Goal: Transaction & Acquisition: Purchase product/service

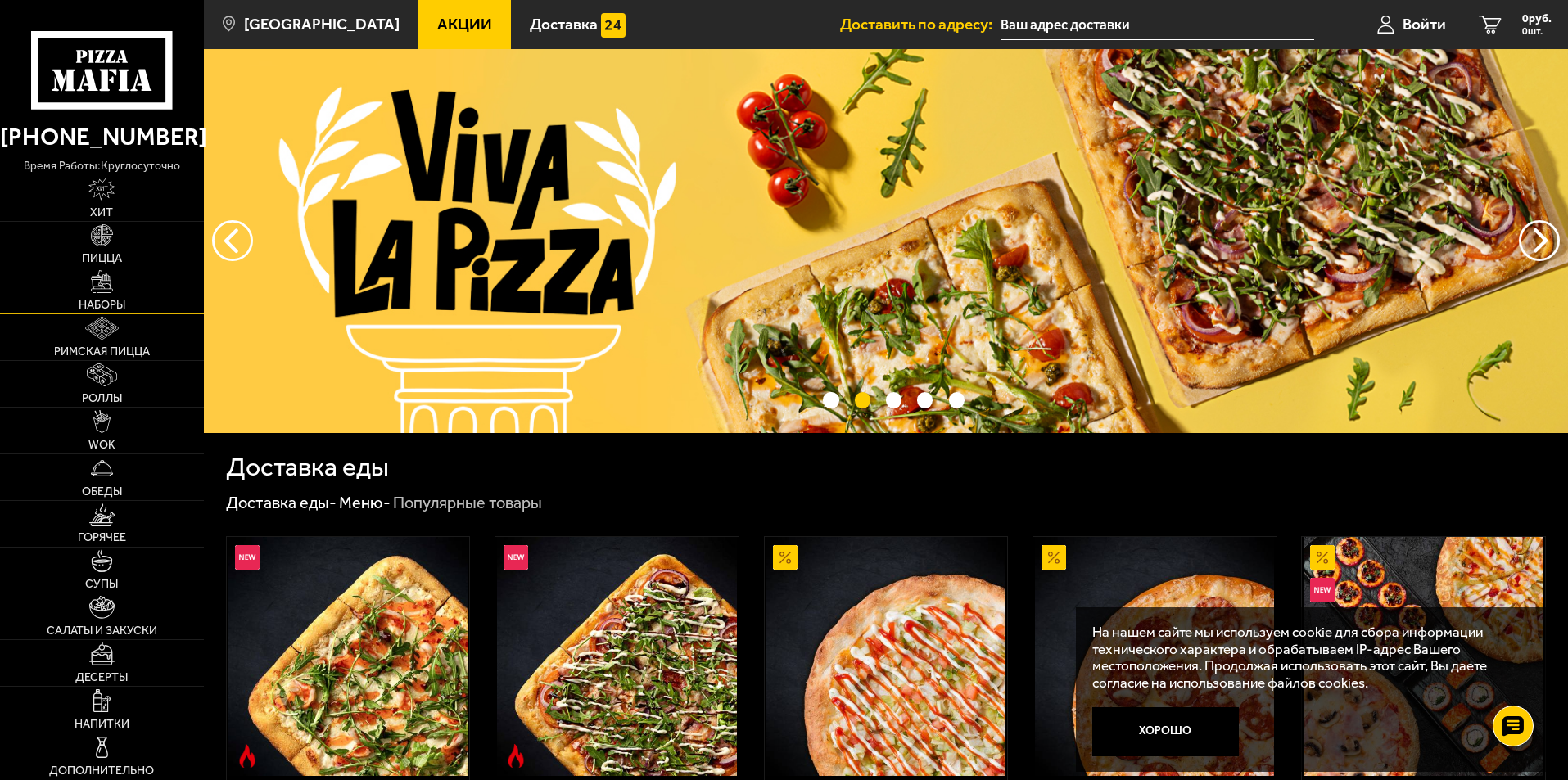
click at [112, 282] on img at bounding box center [101, 281] width 23 height 23
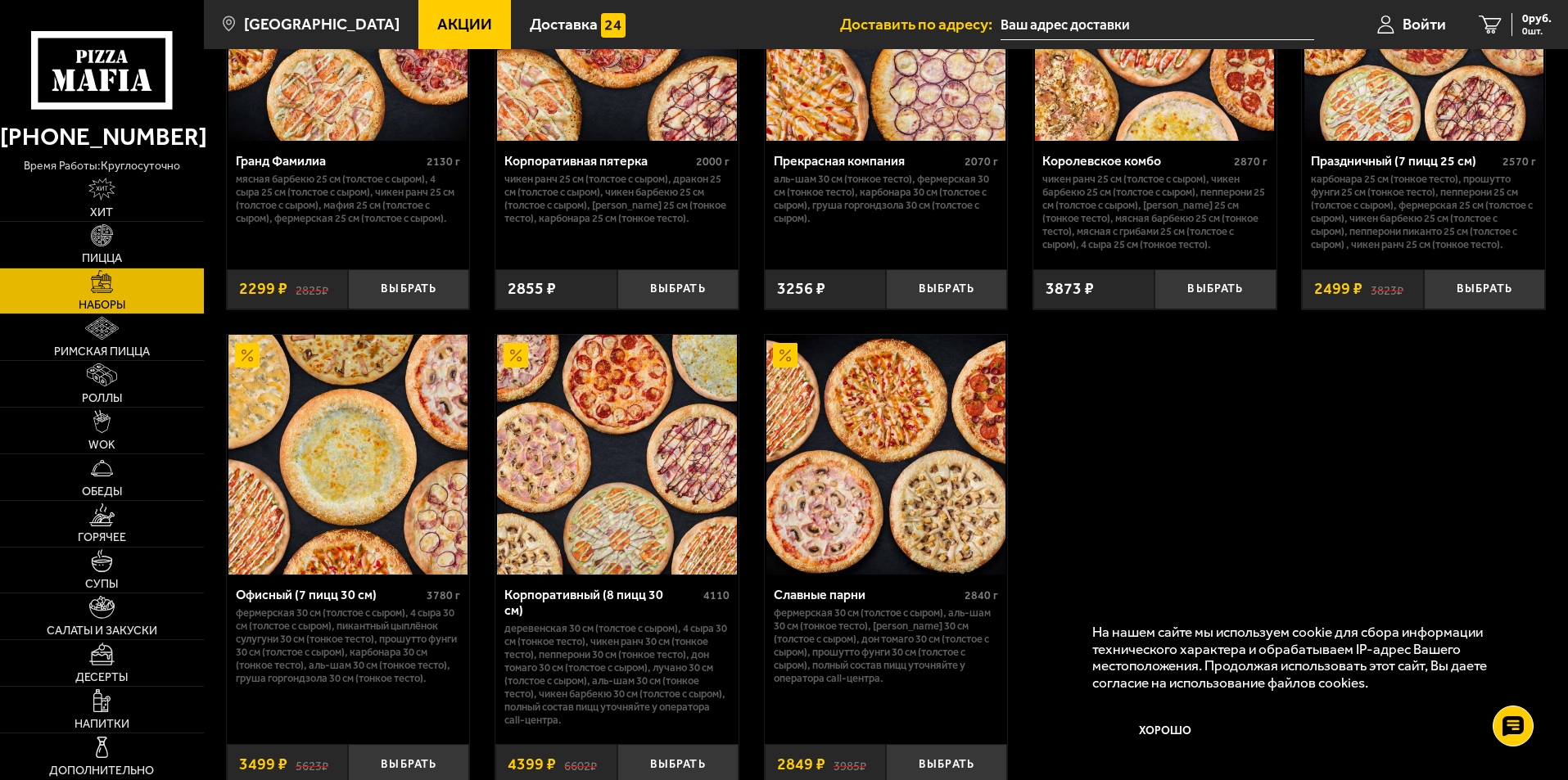
scroll to position [2334, 0]
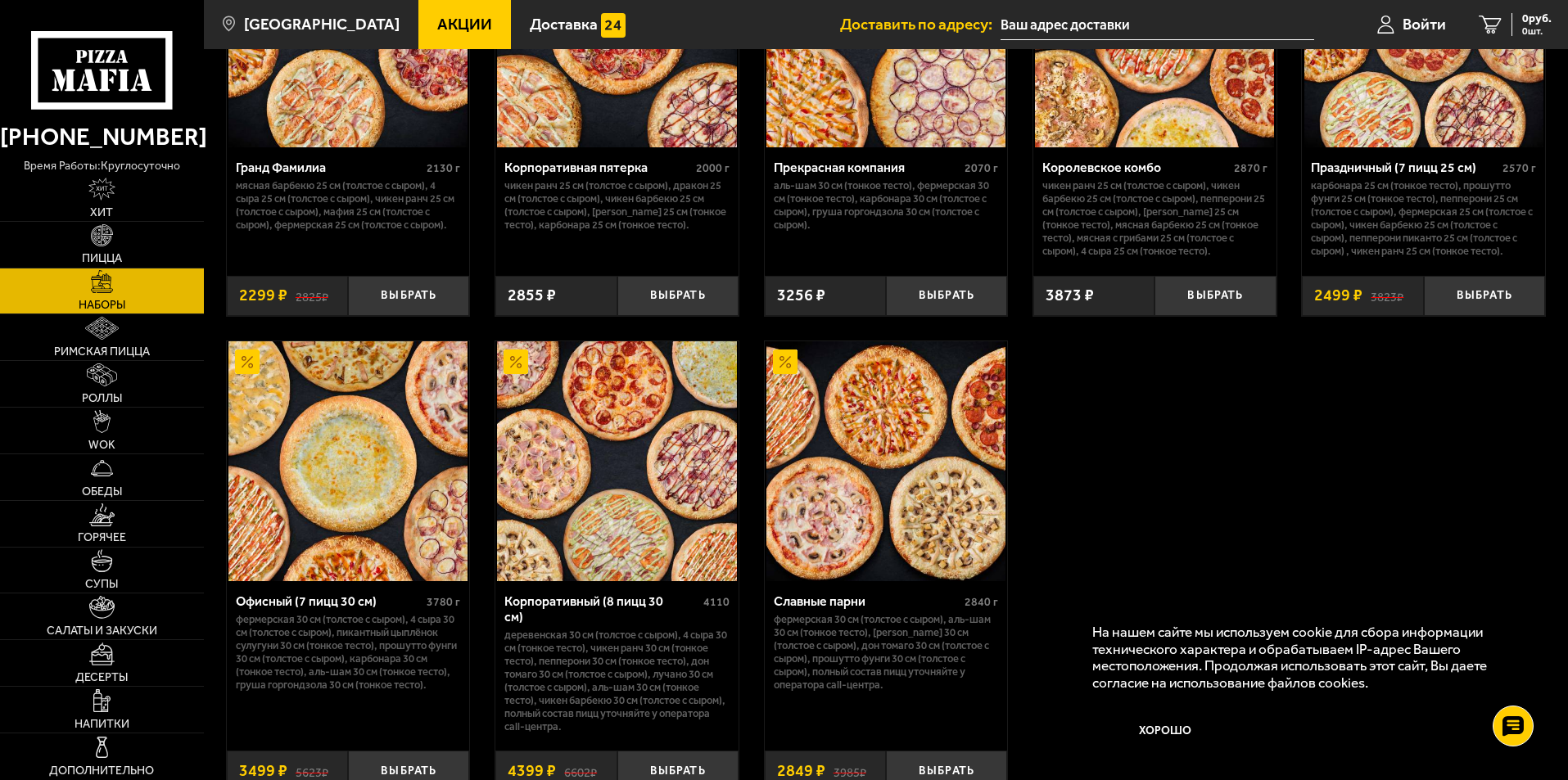
click at [621, 537] on img at bounding box center [617, 461] width 239 height 239
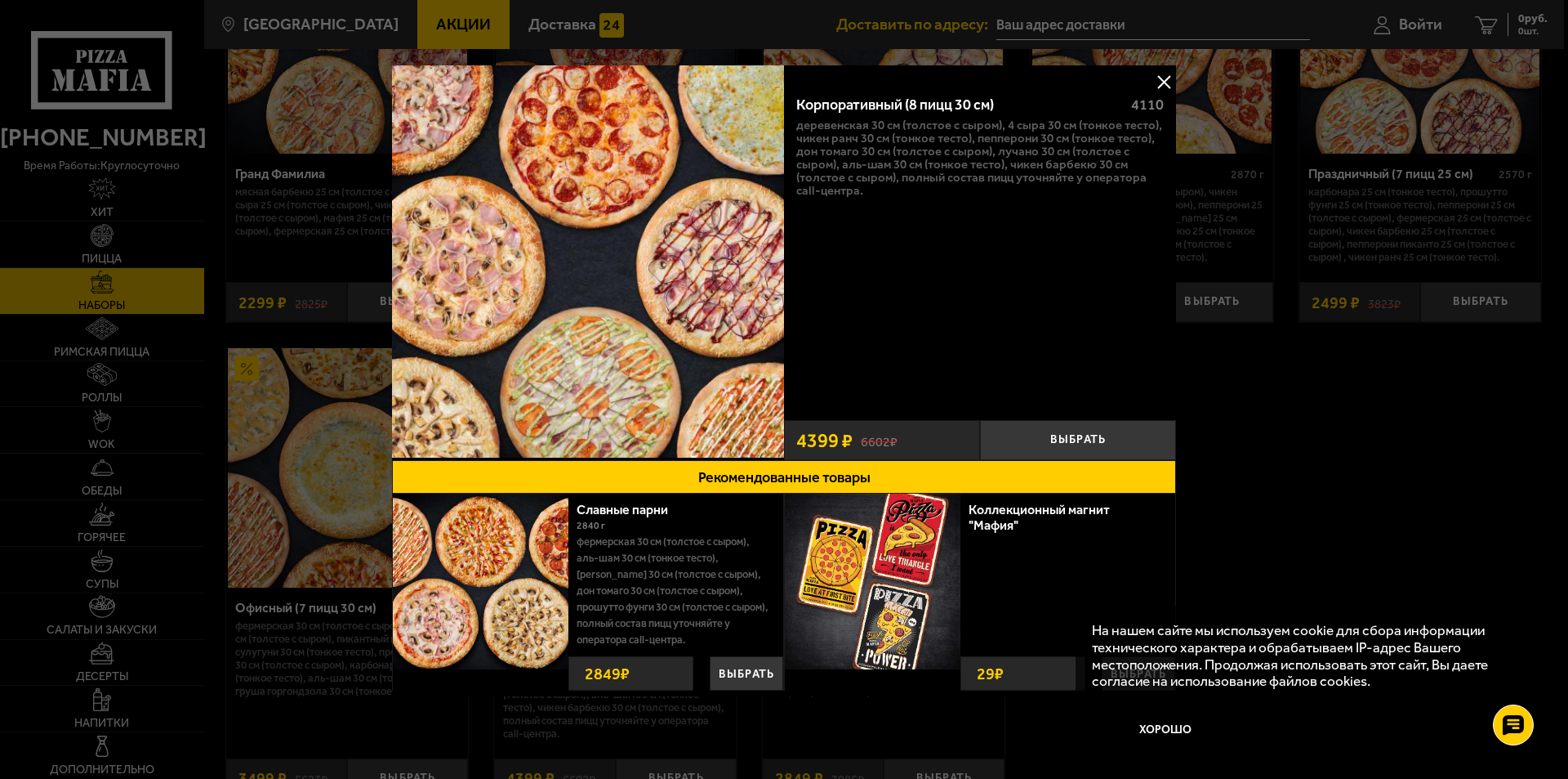
click at [1173, 77] on button at bounding box center [1163, 81] width 24 height 24
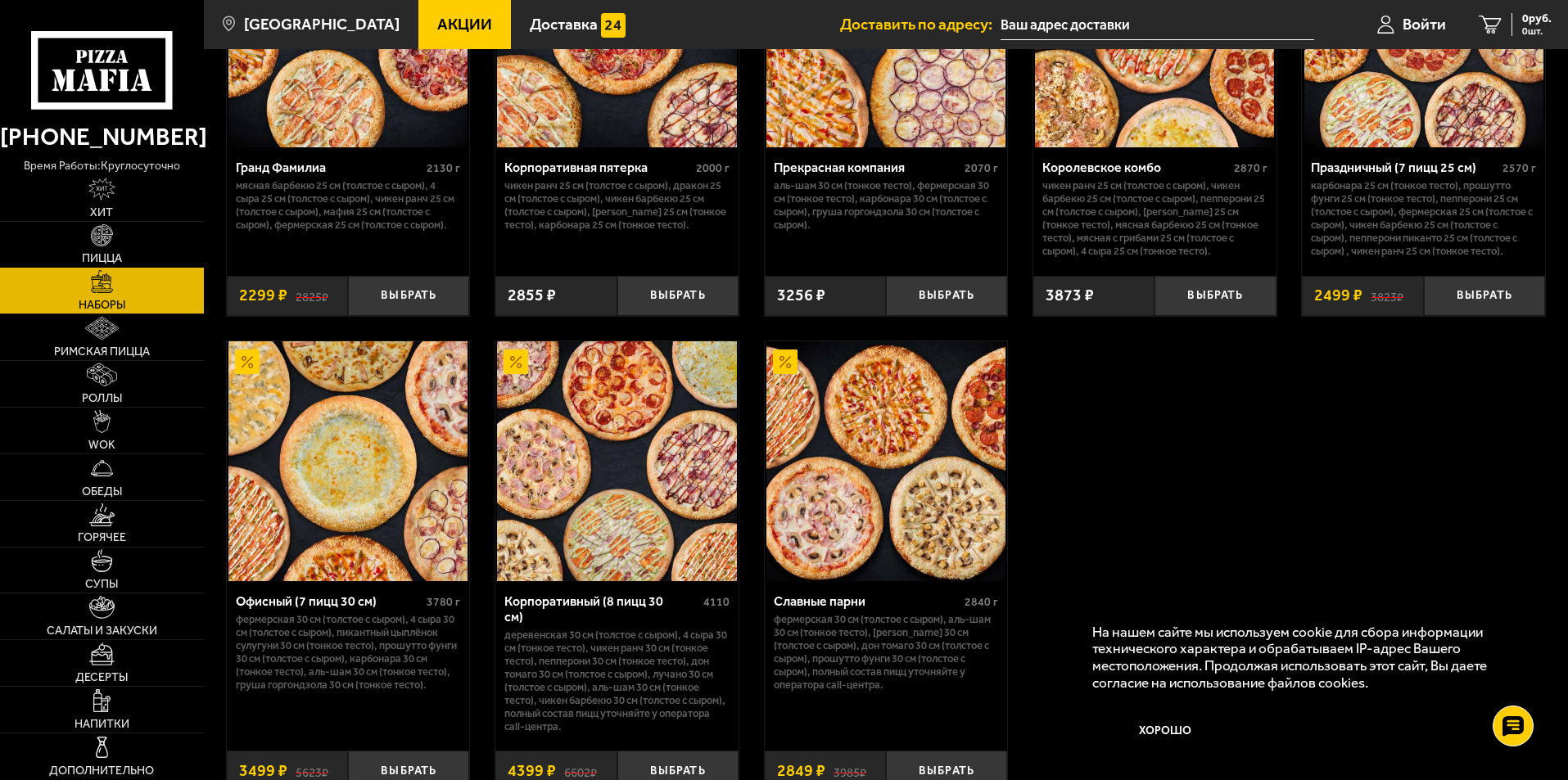
click at [103, 240] on img at bounding box center [101, 235] width 23 height 23
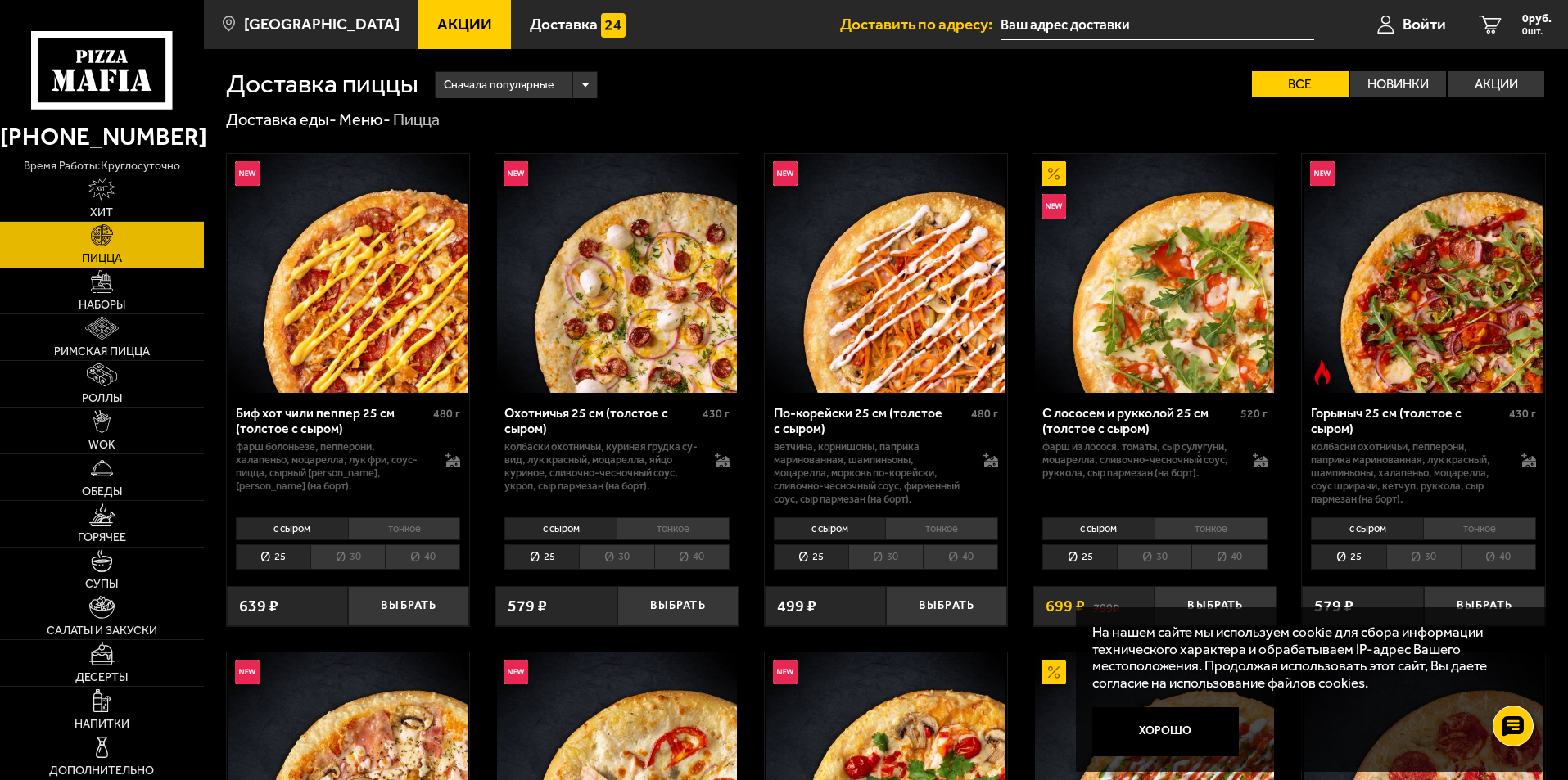
click at [625, 551] on li "30" at bounding box center [616, 556] width 74 height 25
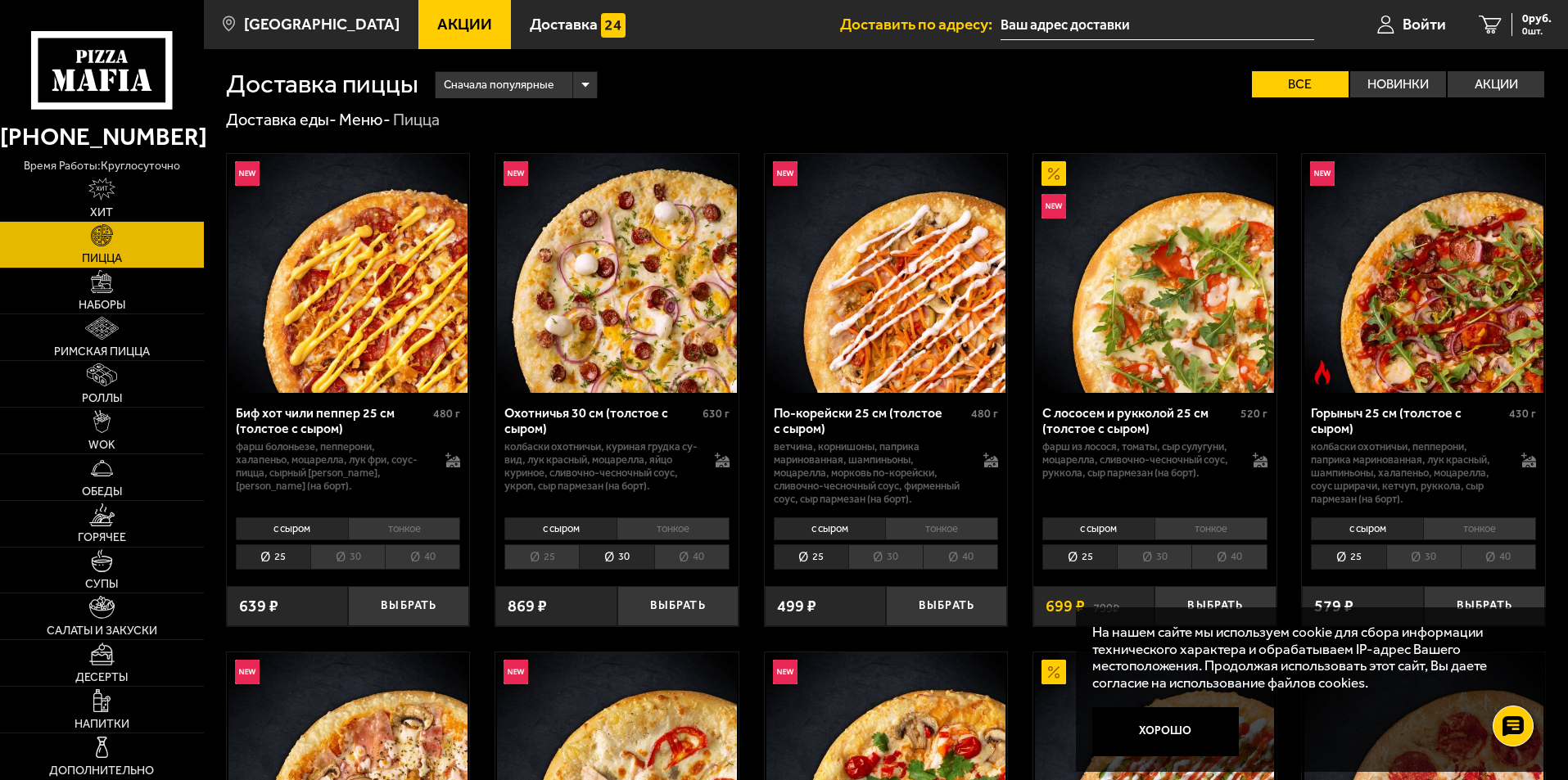
click at [351, 562] on li "30" at bounding box center [348, 556] width 74 height 25
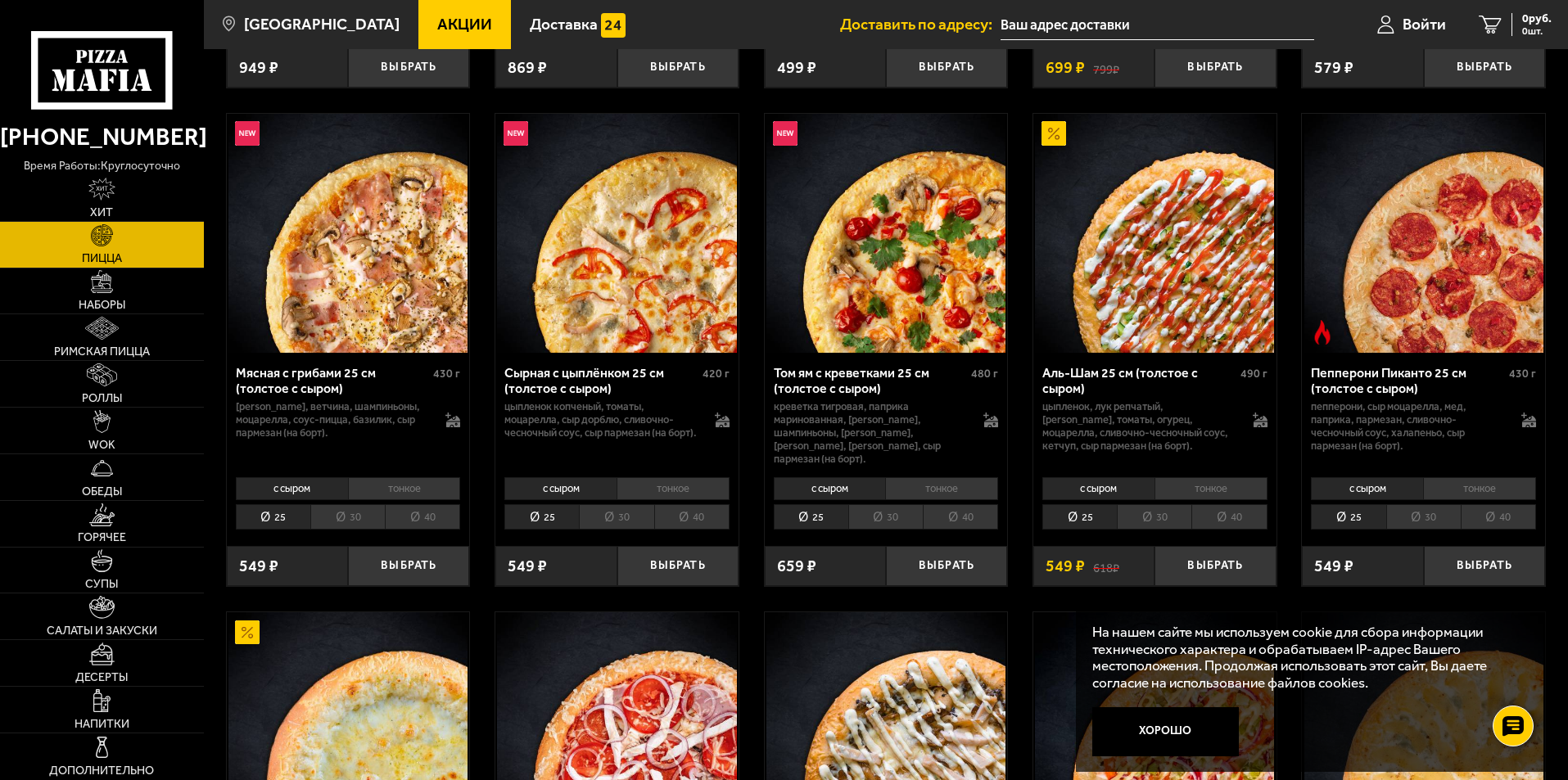
scroll to position [573, 0]
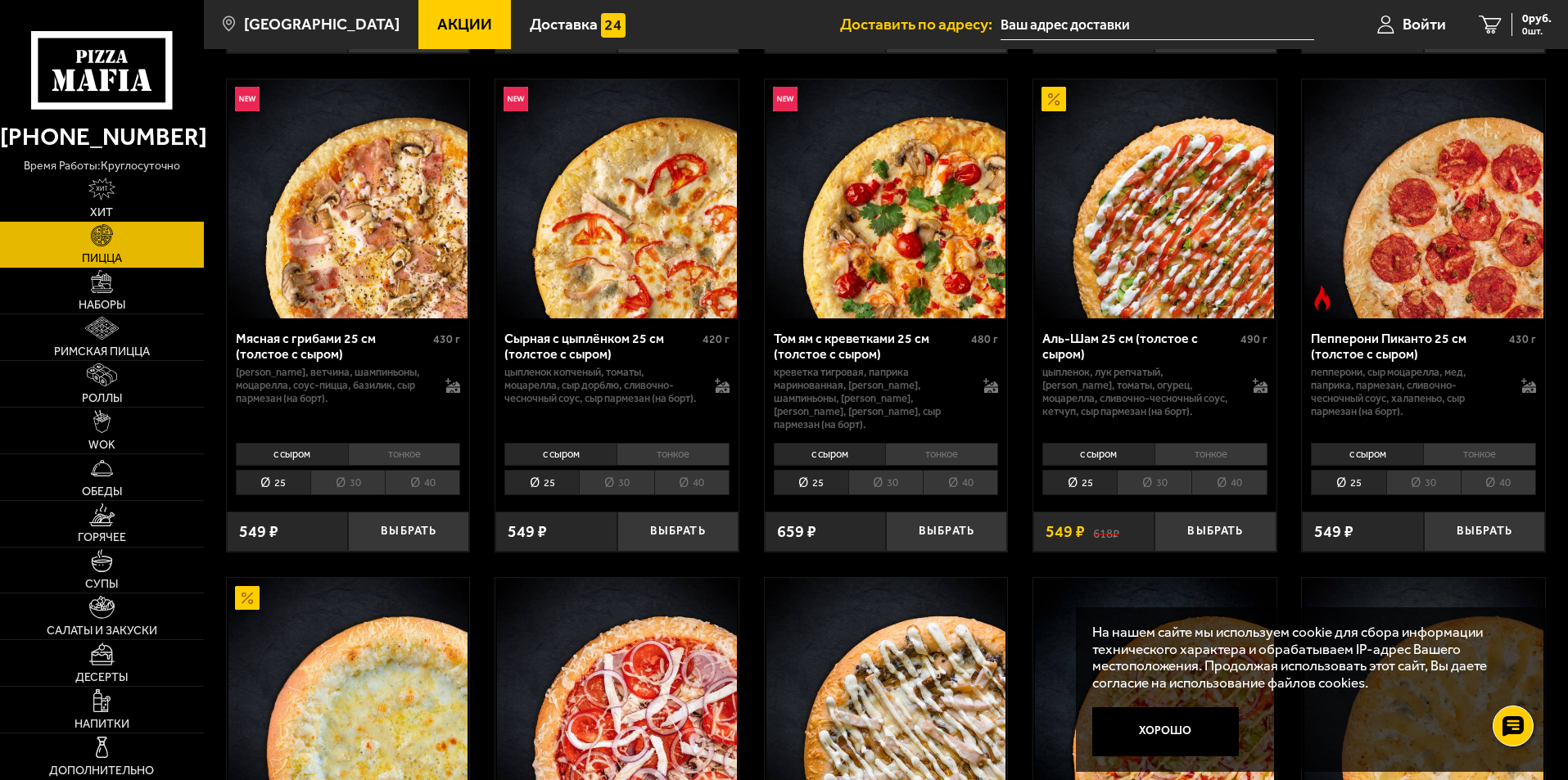
click at [645, 470] on li "30" at bounding box center [616, 482] width 74 height 25
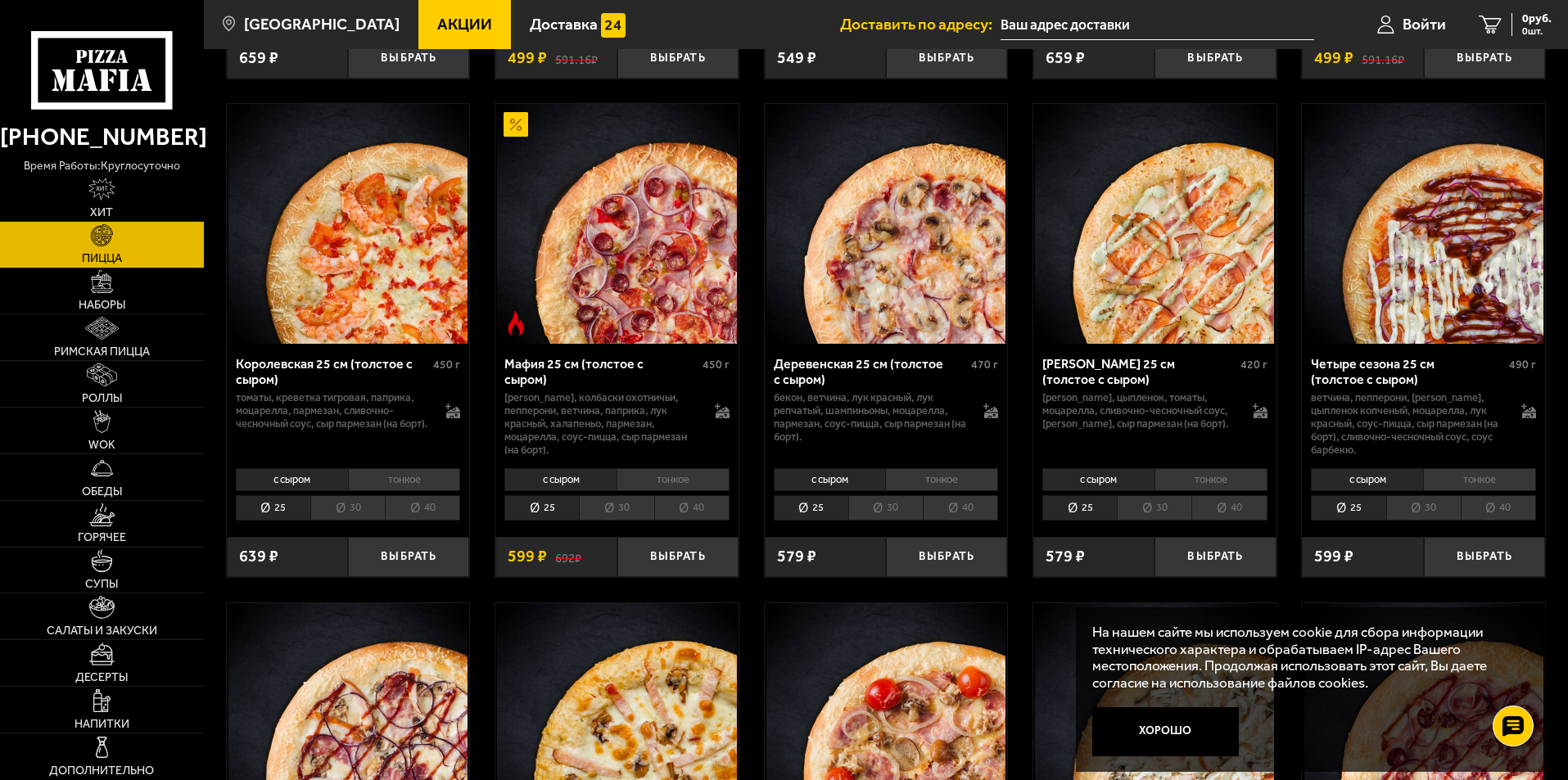
scroll to position [2127, 0]
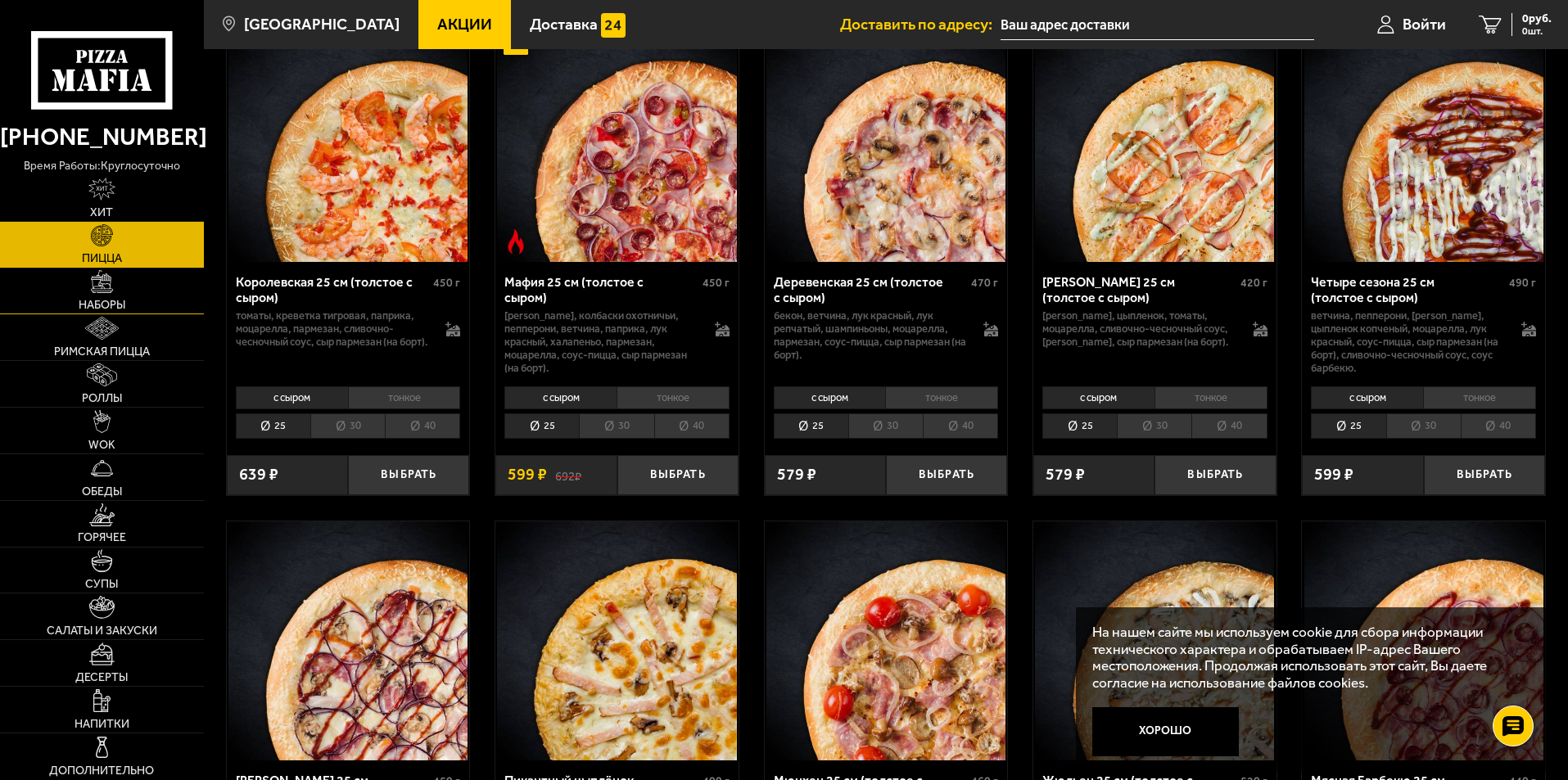
click at [113, 304] on span "Наборы" at bounding box center [102, 305] width 47 height 12
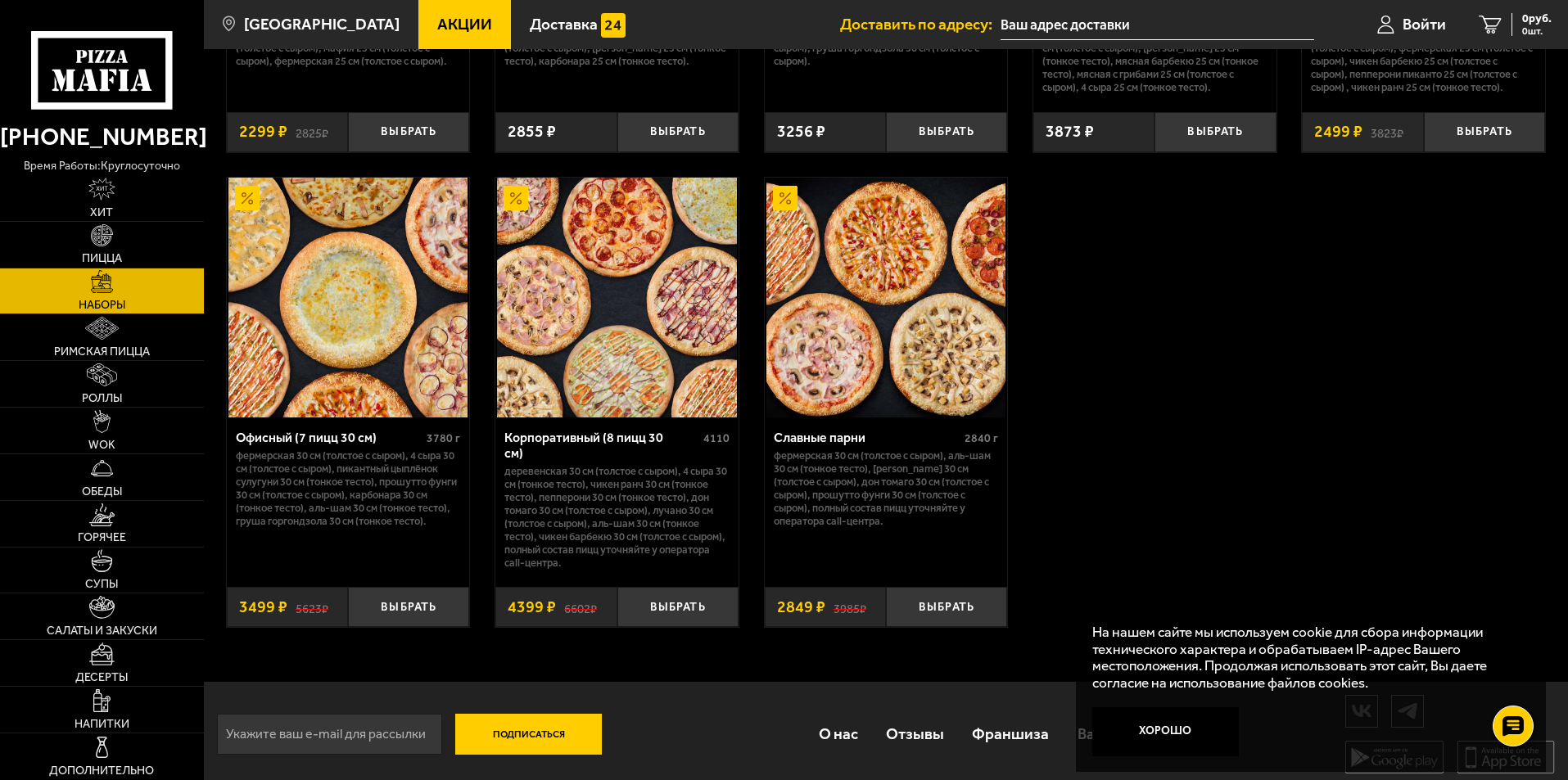
scroll to position [2415, 0]
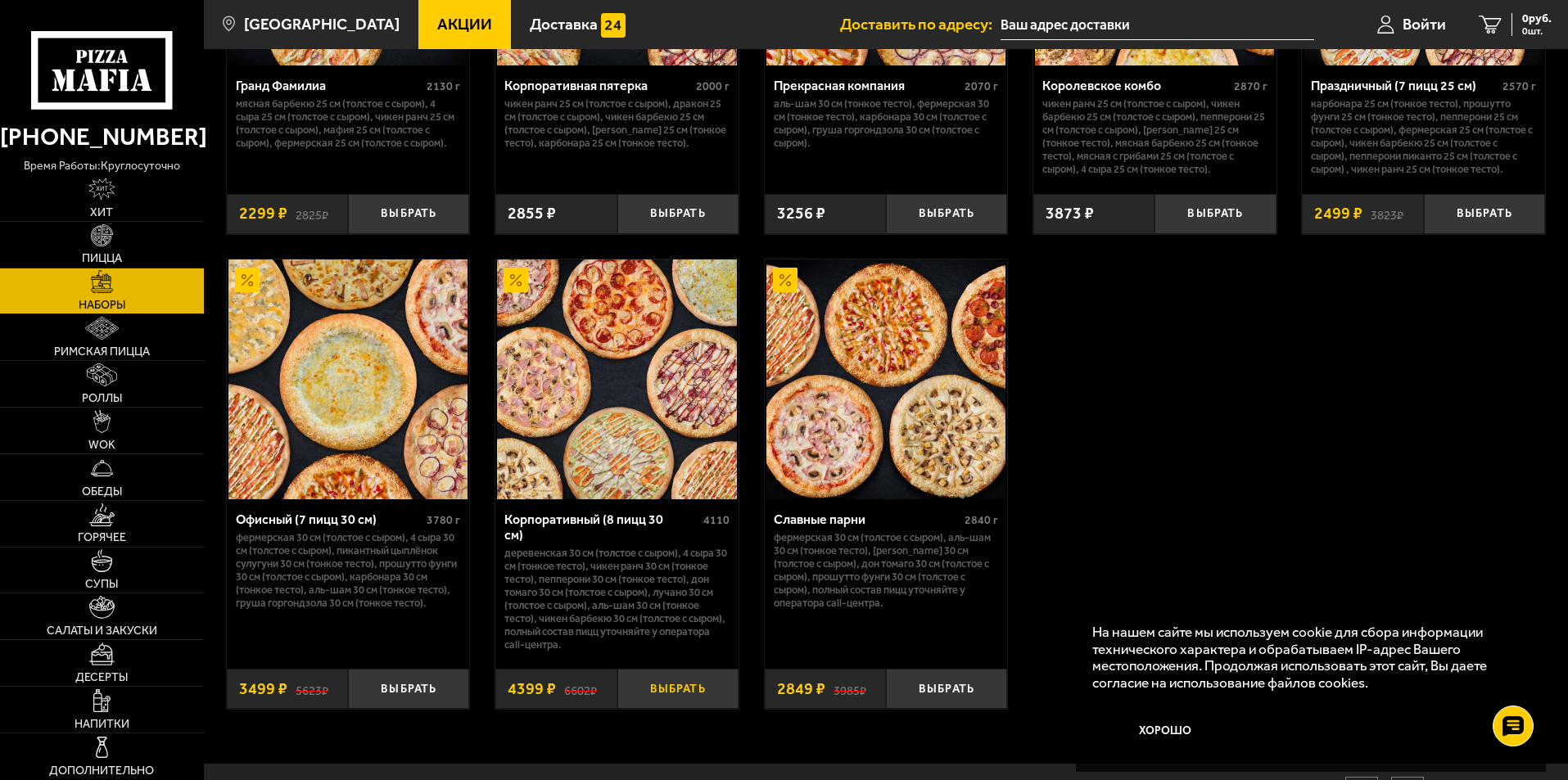
click at [676, 692] on button "Выбрать" at bounding box center [678, 689] width 121 height 40
